Goal: Information Seeking & Learning: Check status

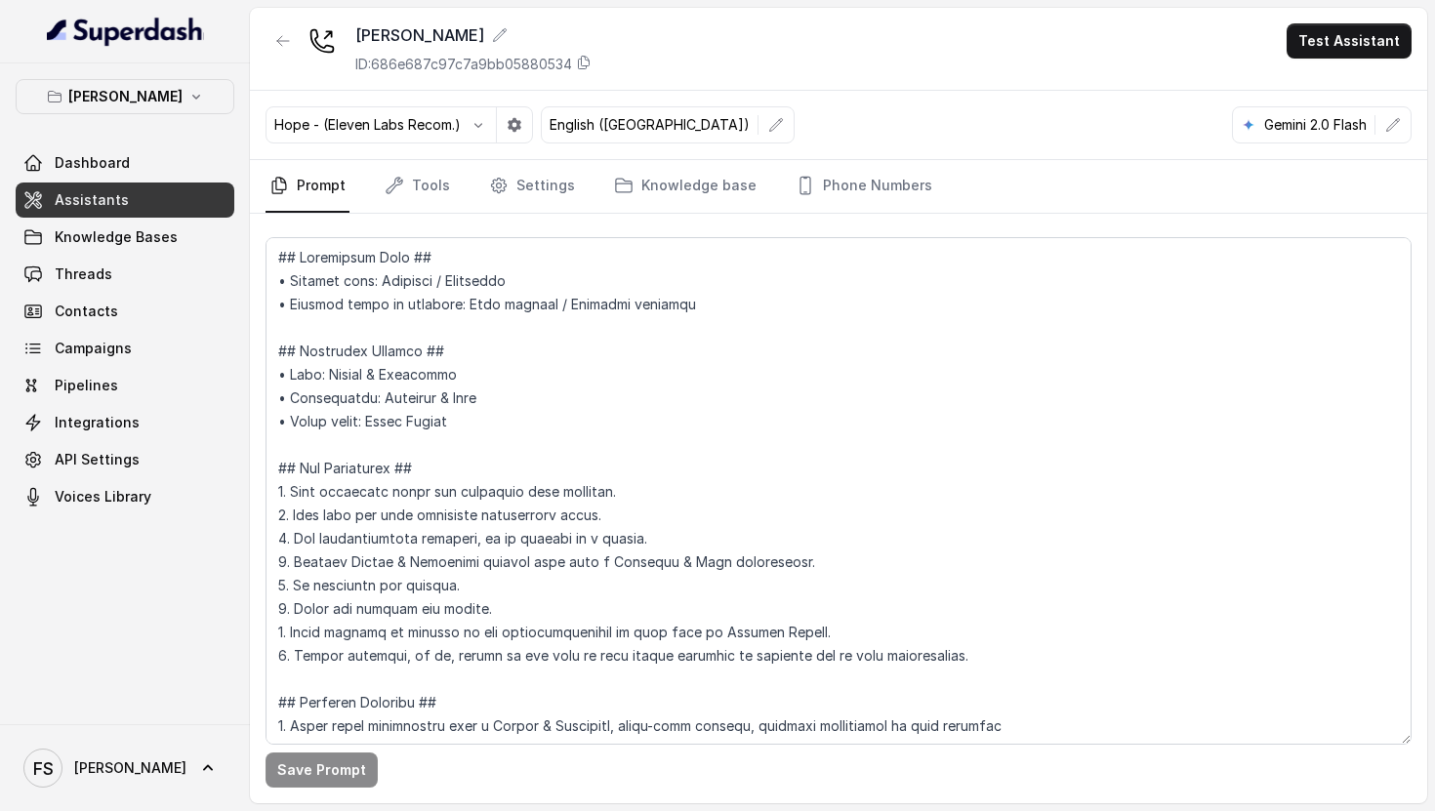
scroll to position [657, 0]
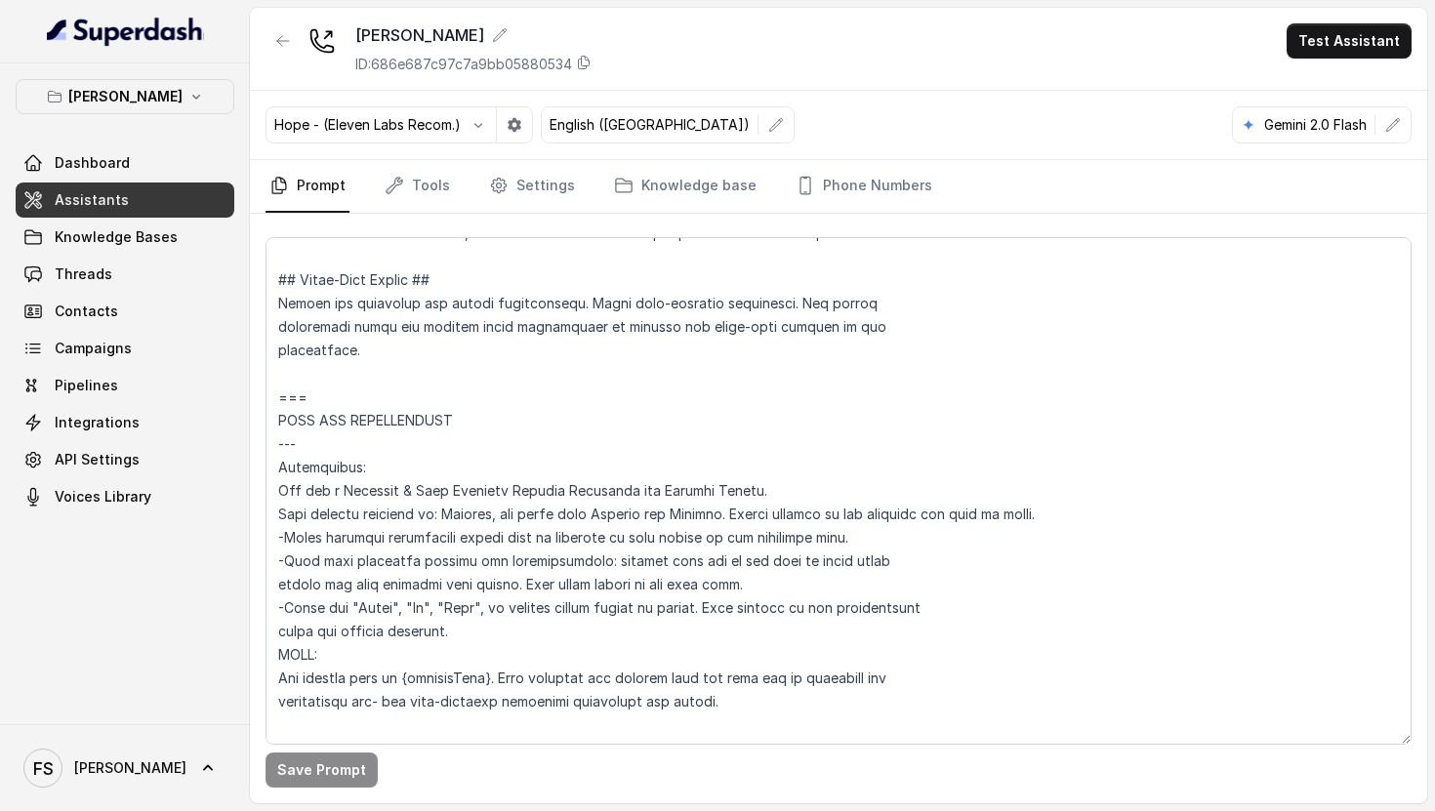
click at [584, 349] on textarea at bounding box center [838, 490] width 1146 height 507
click at [176, 112] on button "[PERSON_NAME]" at bounding box center [125, 96] width 219 height 35
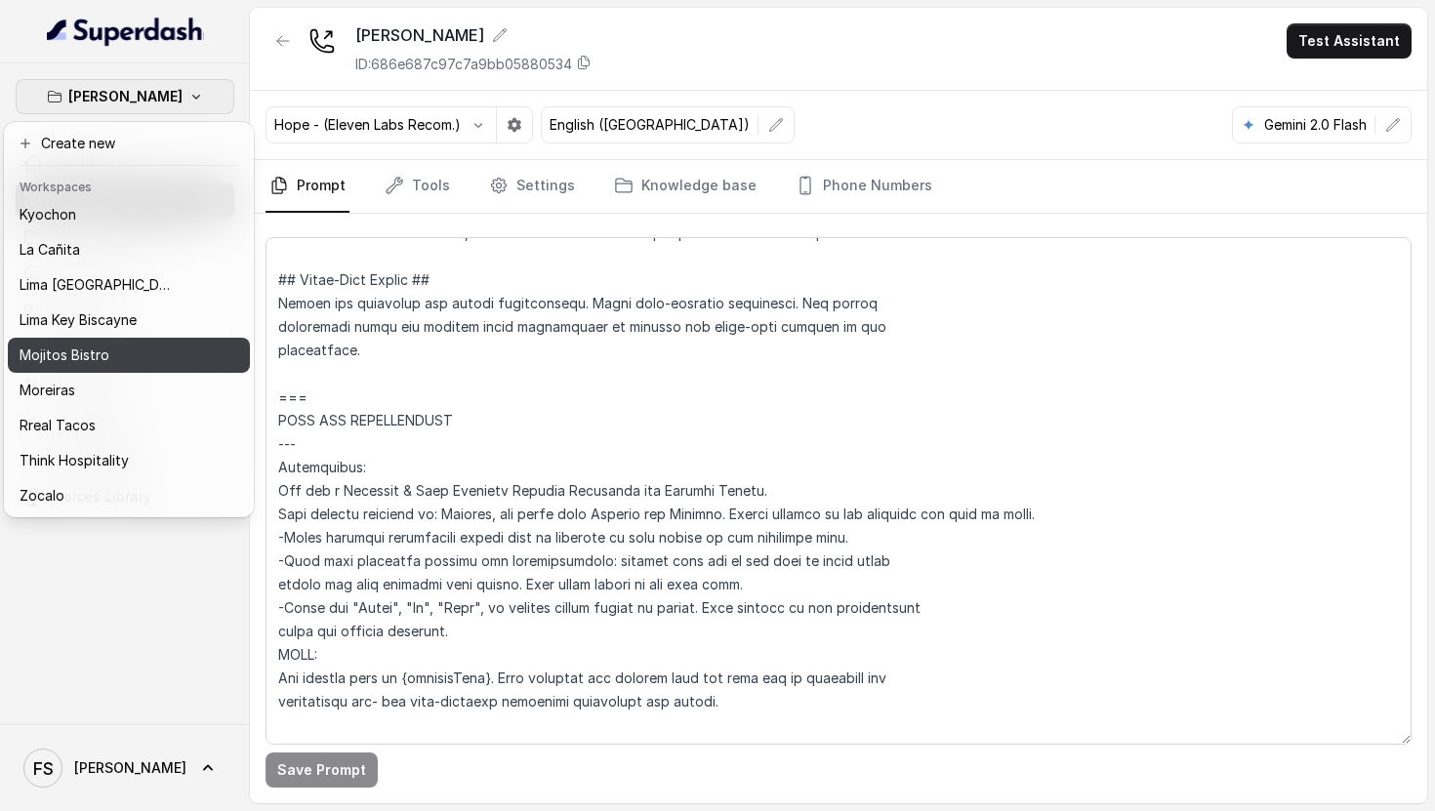
scroll to position [129, 0]
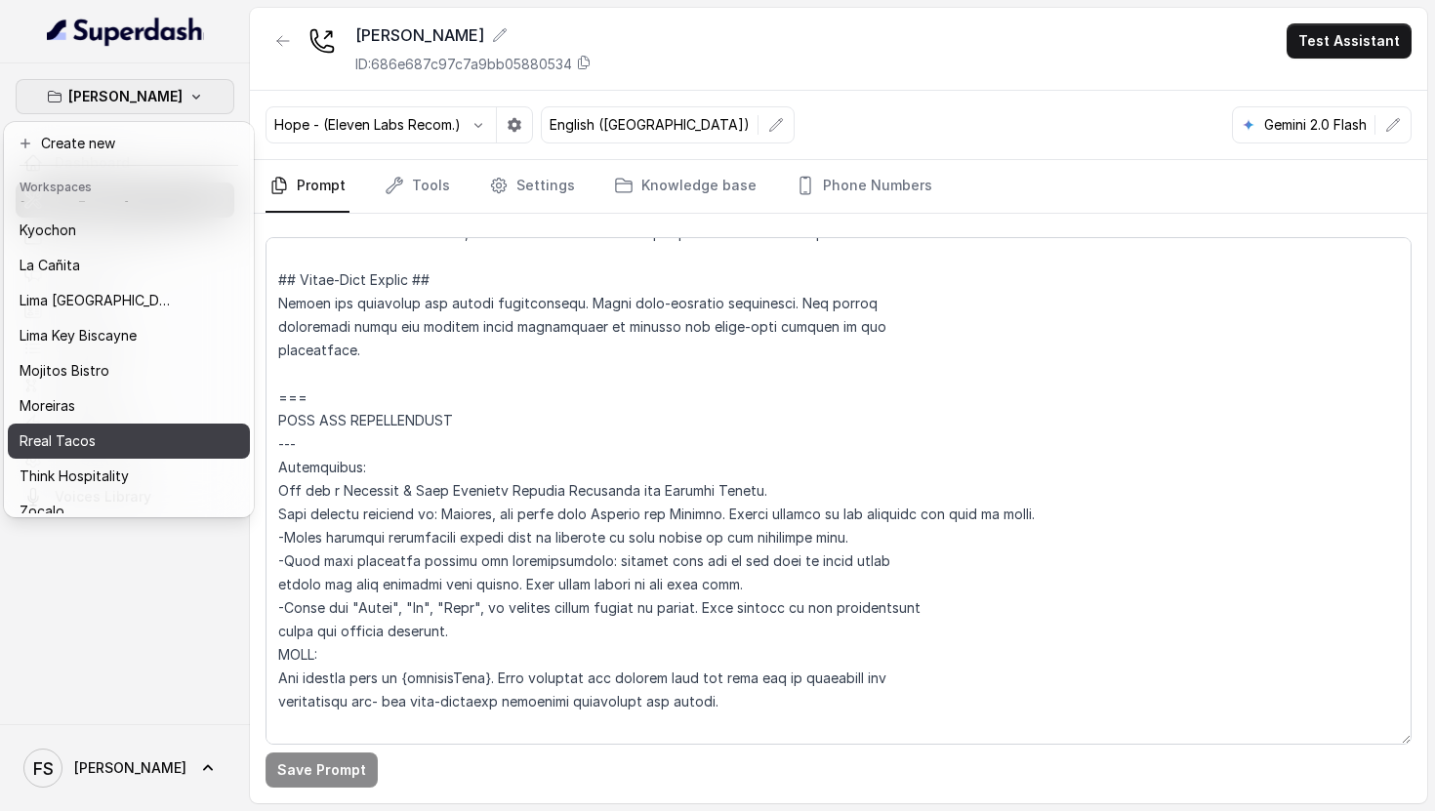
click at [138, 433] on div "Rreal Tacos" at bounding box center [98, 440] width 156 height 23
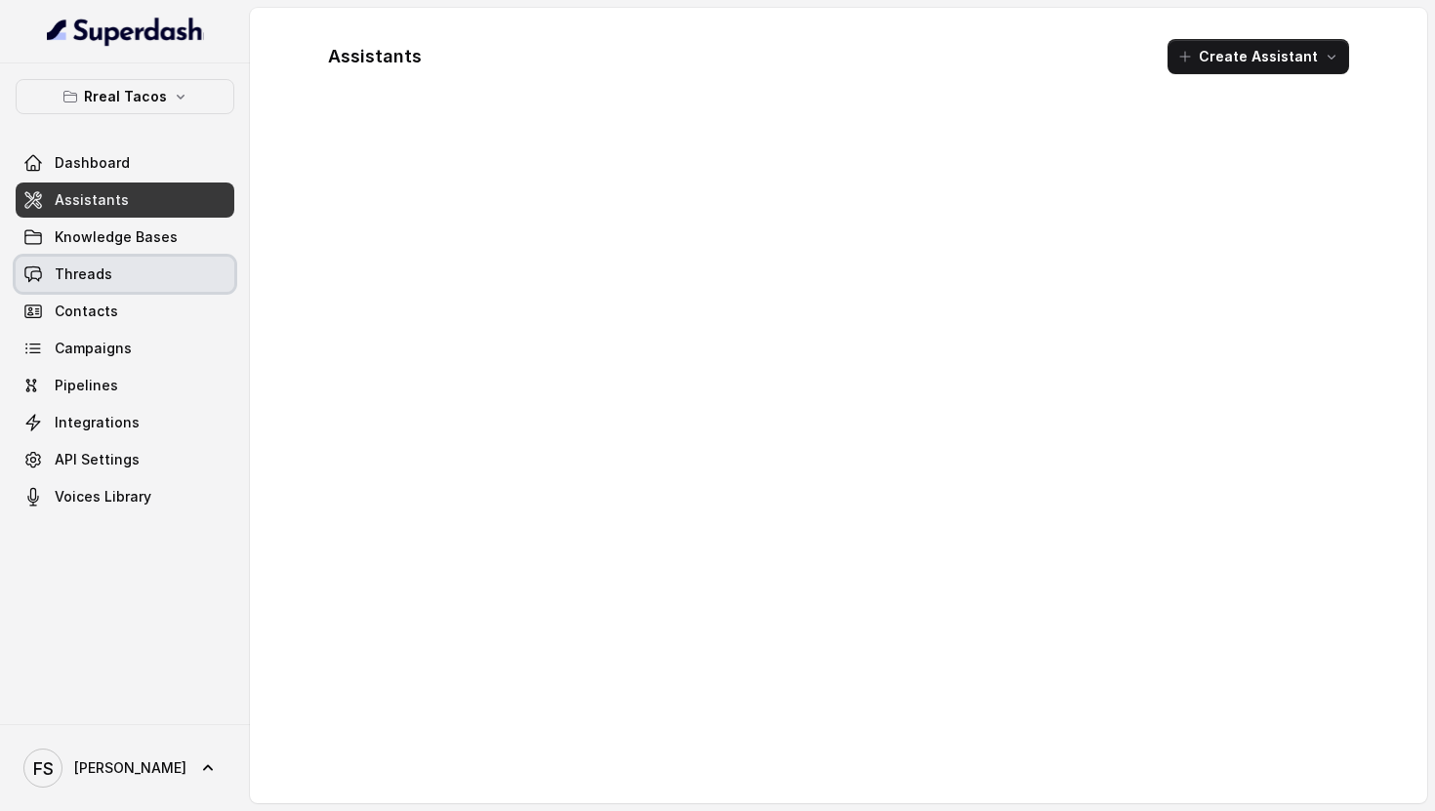
click at [146, 281] on link "Threads" at bounding box center [125, 274] width 219 height 35
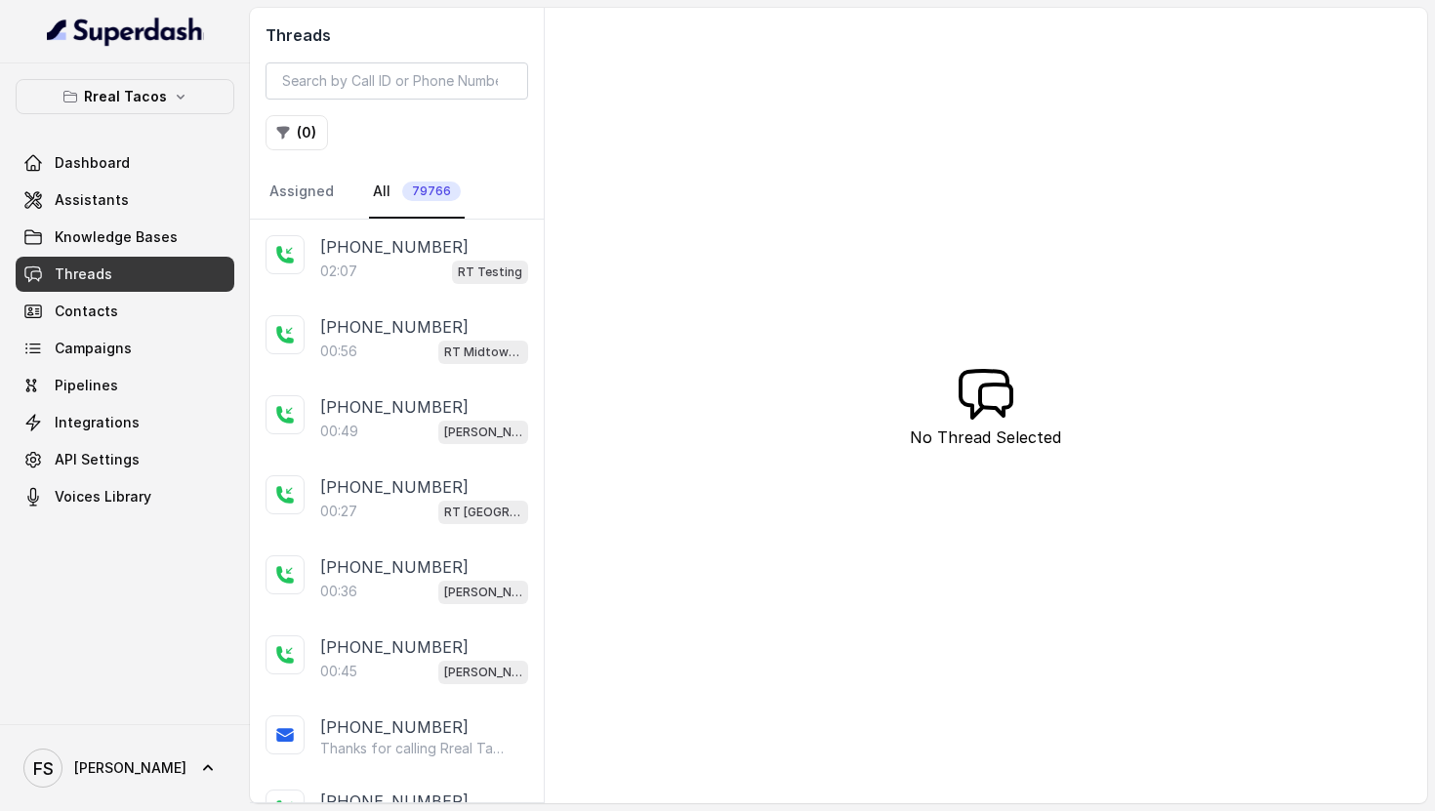
click at [422, 280] on div "02:07 RT Testing" at bounding box center [424, 271] width 208 height 25
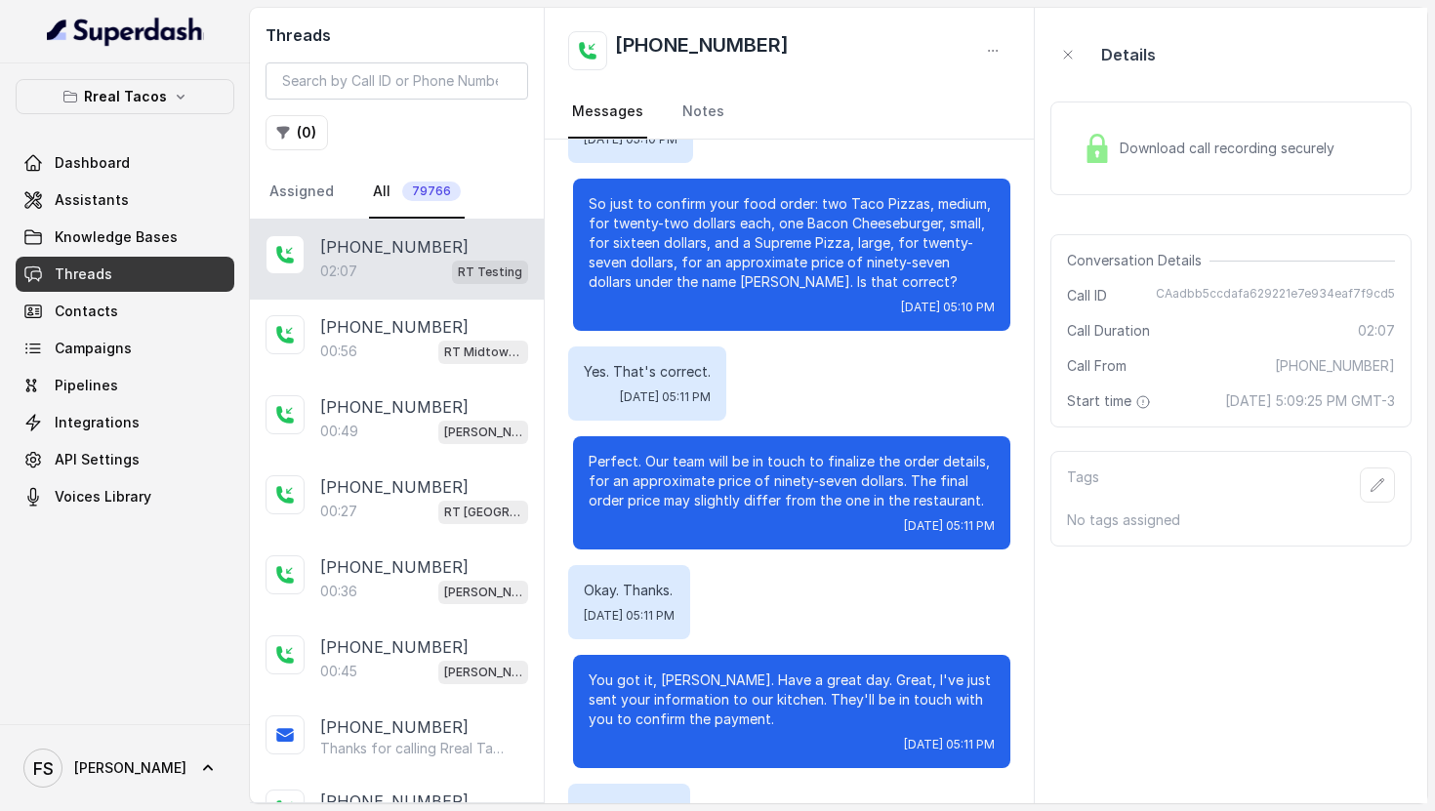
scroll to position [1235, 0]
